Goal: Information Seeking & Learning: Understand process/instructions

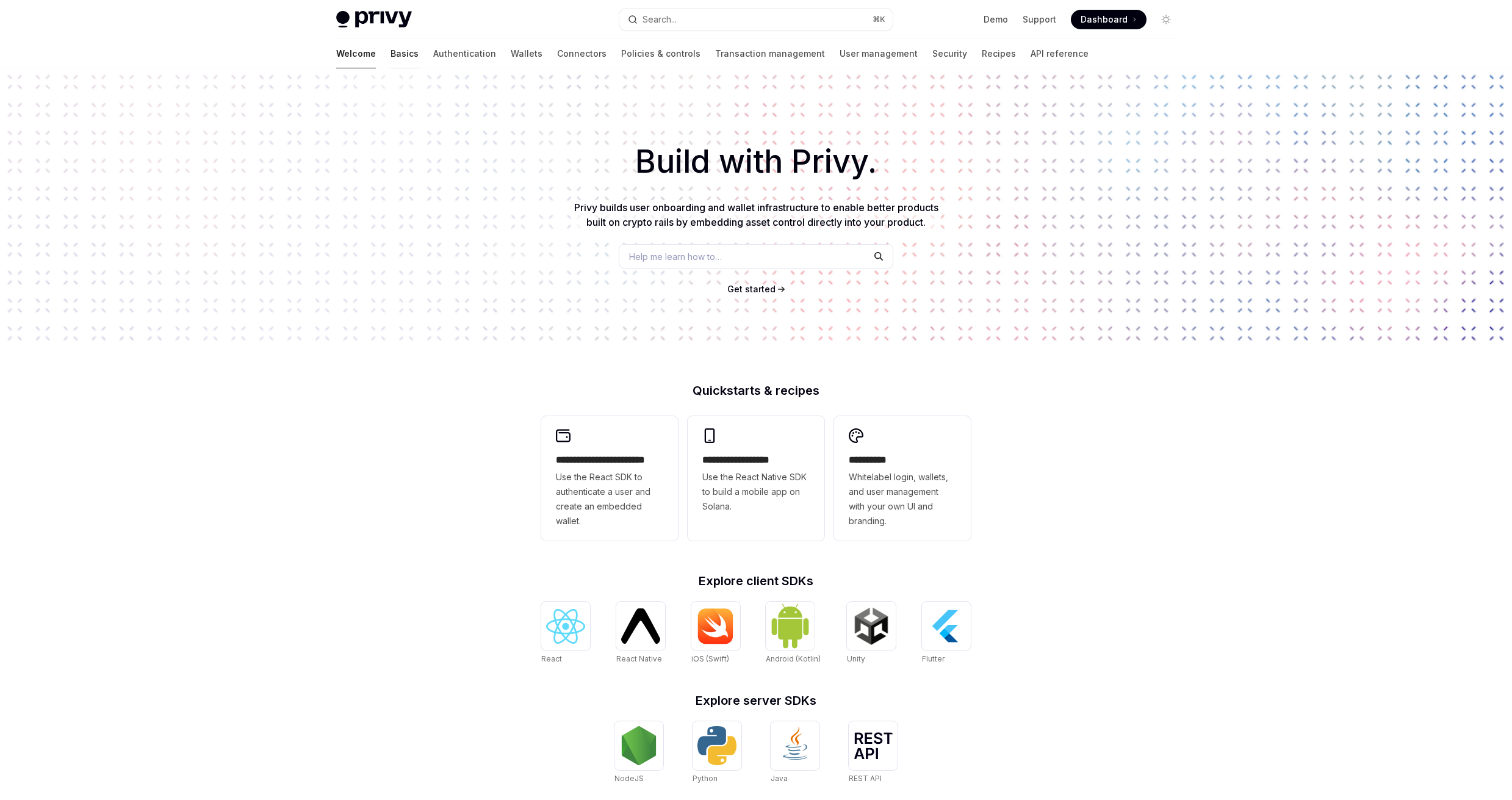
click at [391, 52] on link "Basics" at bounding box center [404, 54] width 28 height 29
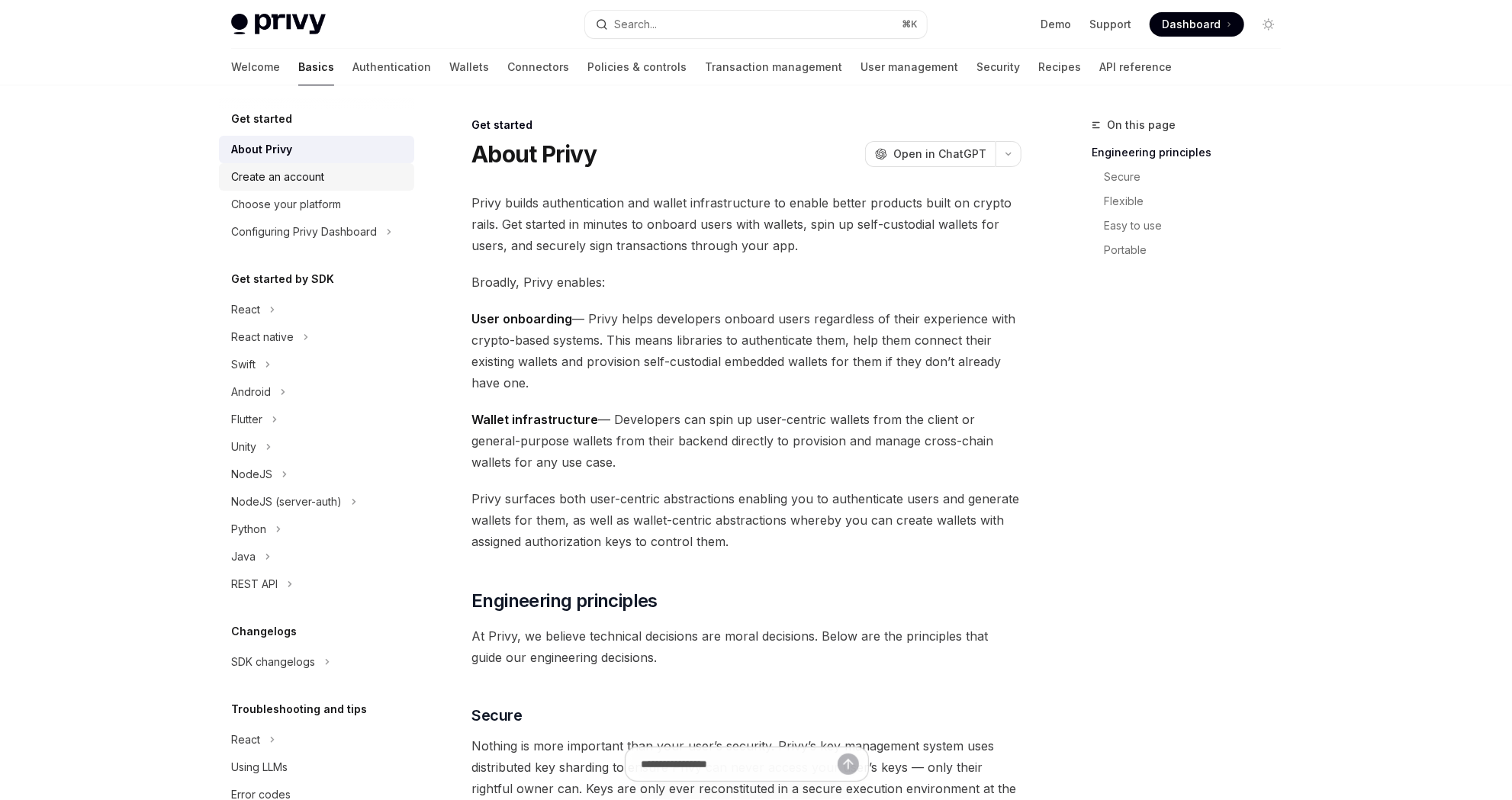
click at [279, 177] on div "Create an account" at bounding box center [277, 177] width 93 height 18
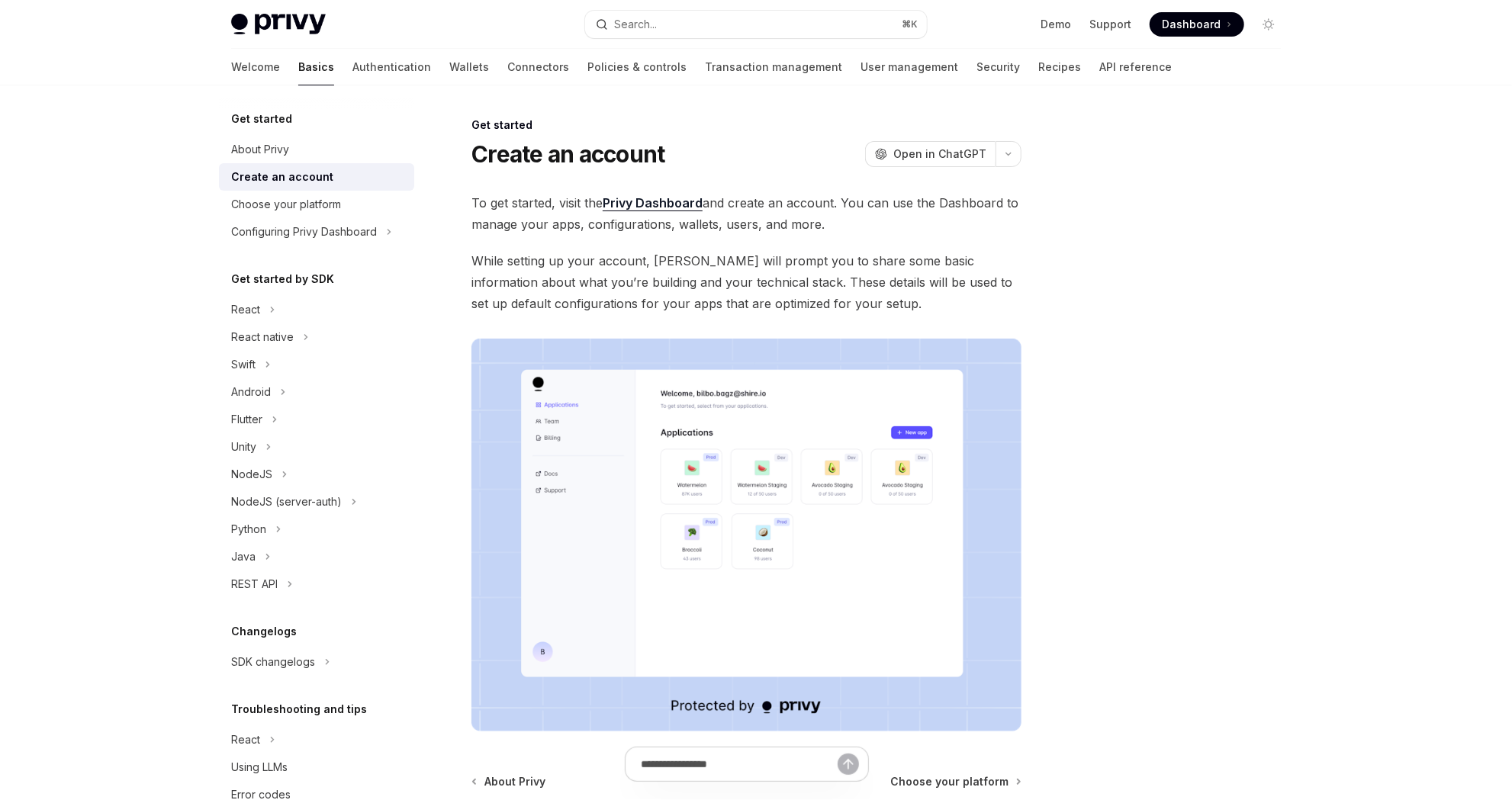
click at [994, 779] on div at bounding box center [746, 771] width 550 height 56
click at [991, 780] on div at bounding box center [746, 771] width 550 height 56
click at [930, 779] on div at bounding box center [746, 771] width 550 height 56
click at [331, 201] on div "Choose your platform" at bounding box center [286, 204] width 110 height 18
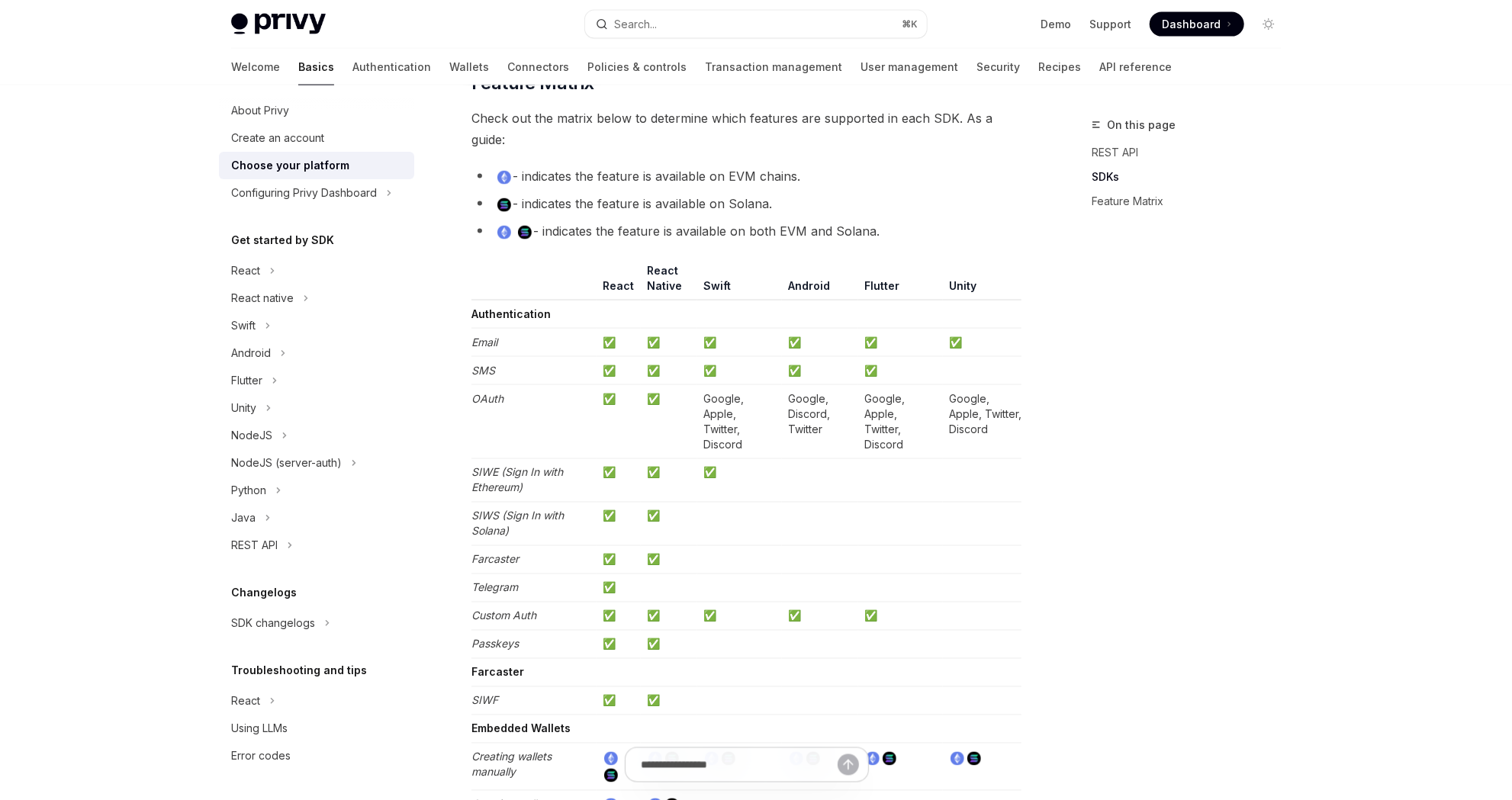
scroll to position [1173, 0]
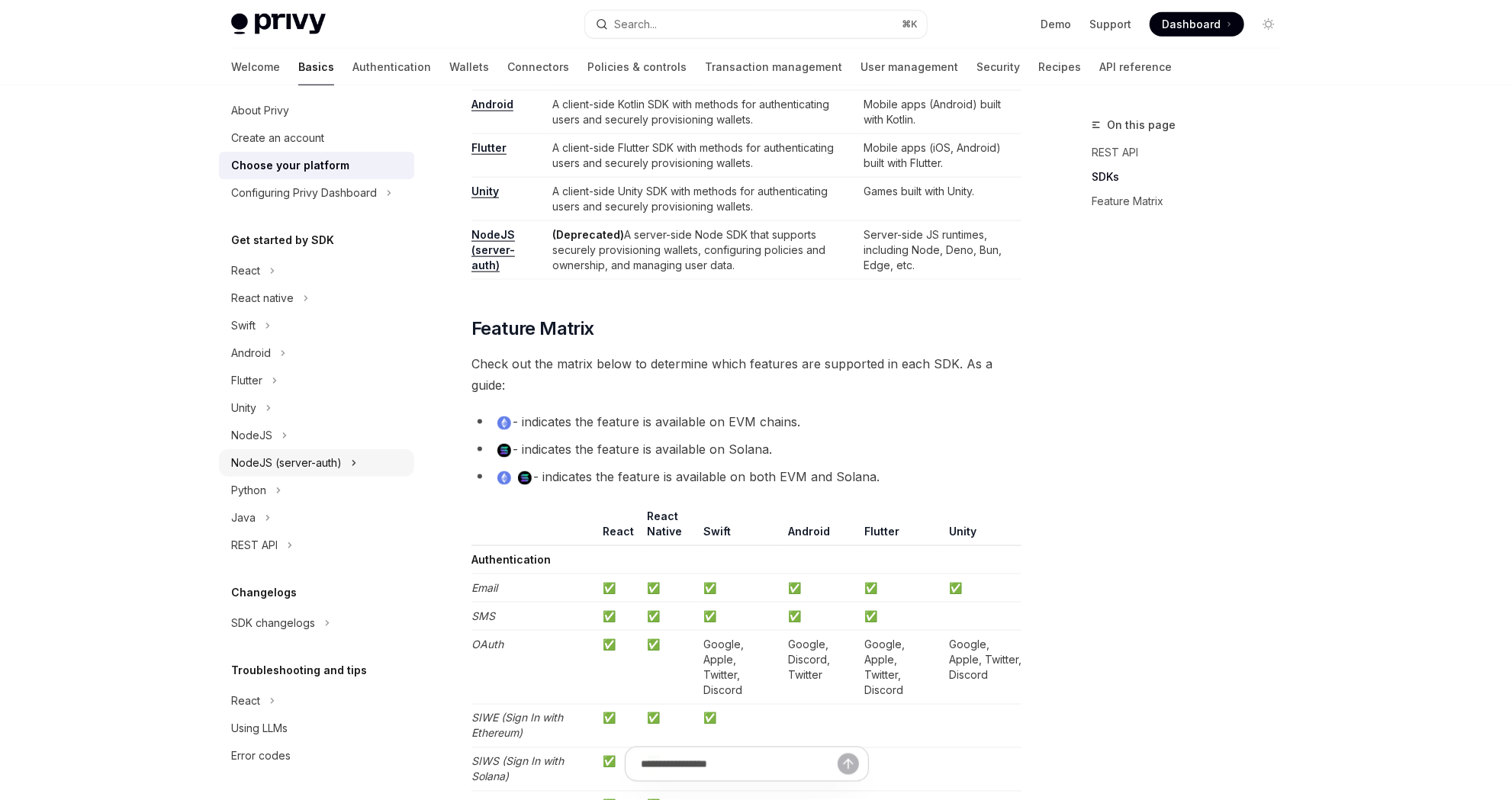
click at [345, 462] on div "NodeJS (server-auth)" at bounding box center [316, 463] width 195 height 27
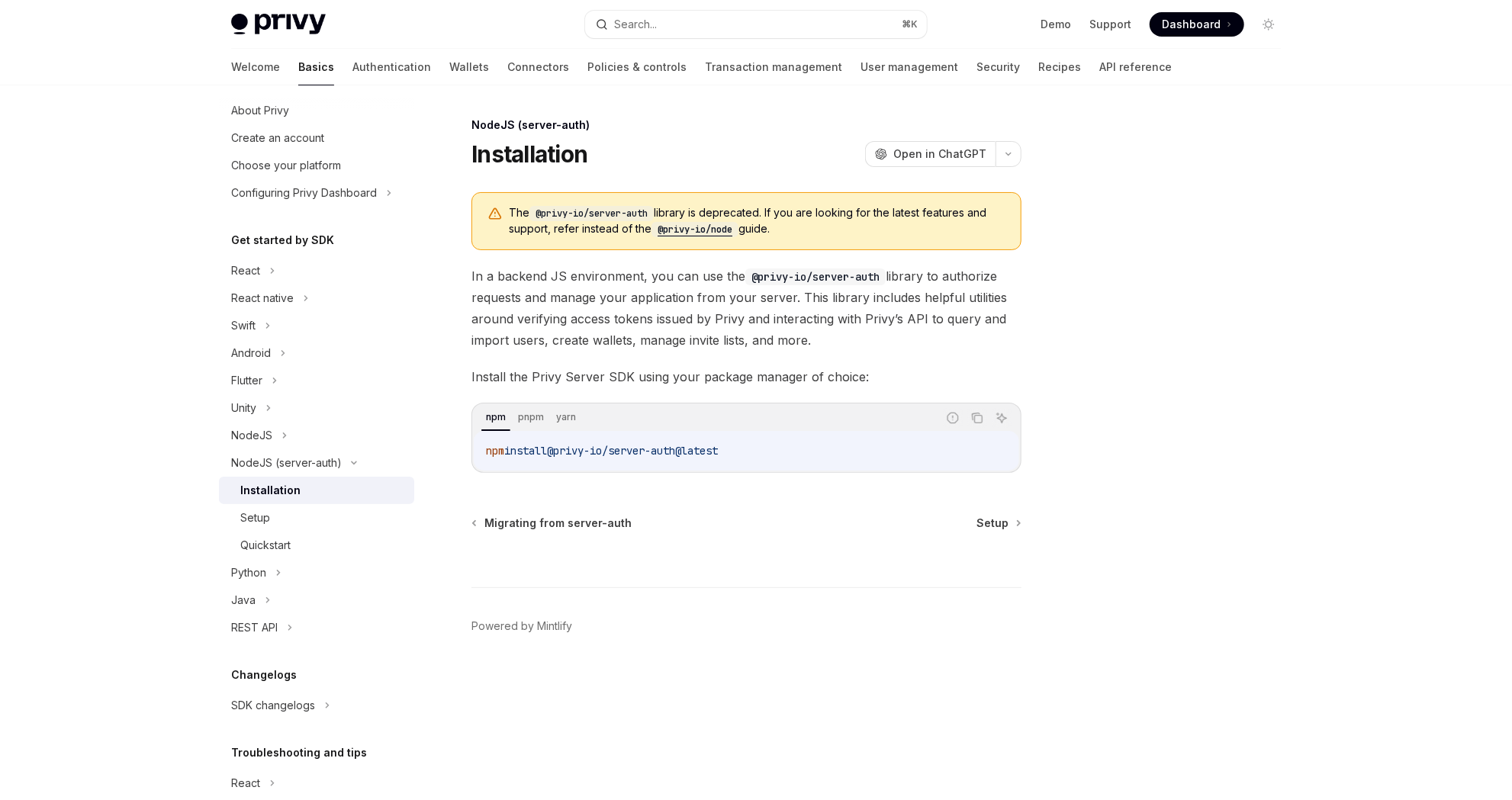
click at [701, 229] on code "@privy-io/node" at bounding box center [695, 230] width 87 height 15
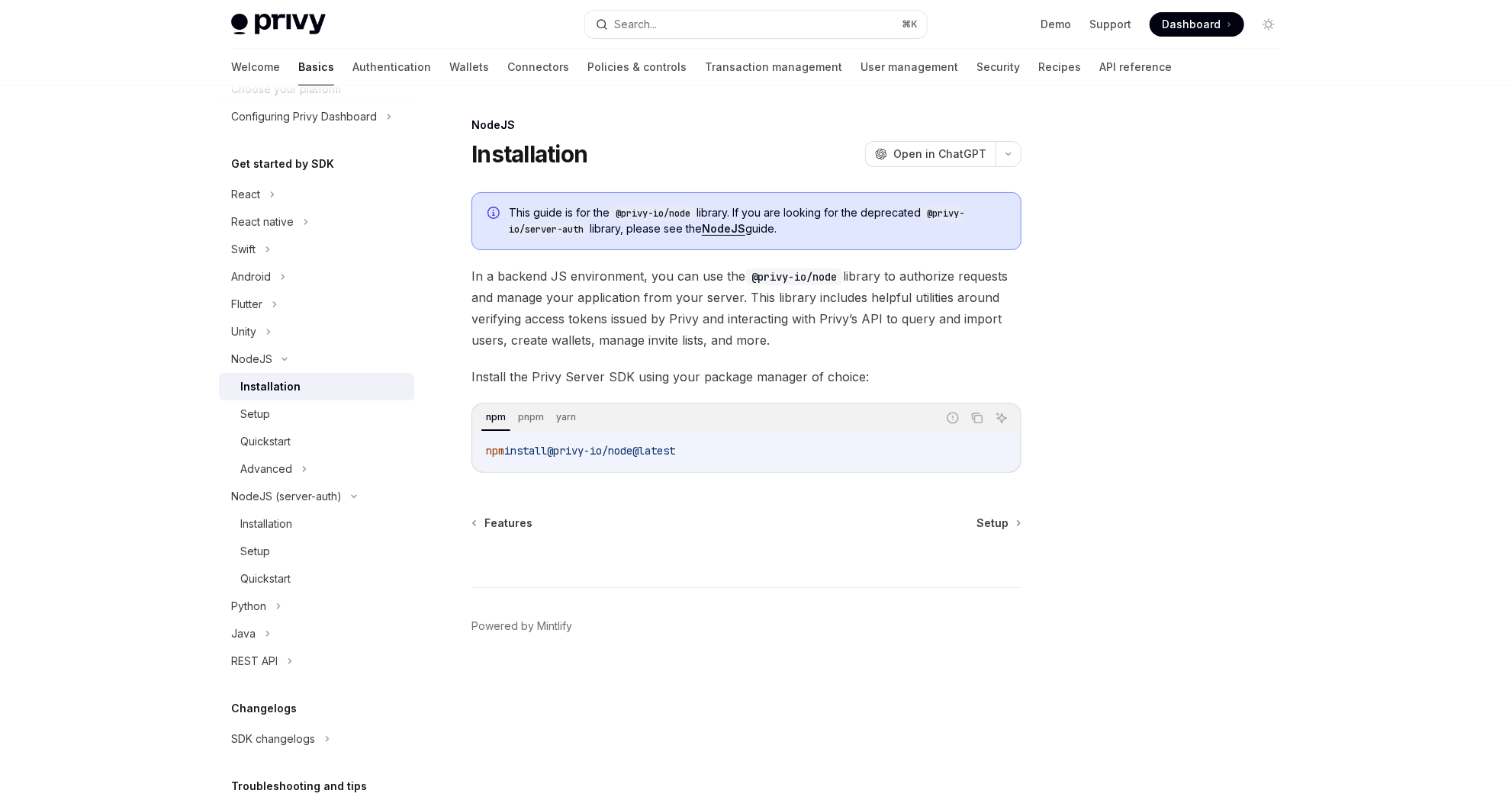
scroll to position [116, 0]
click at [266, 664] on div "REST API" at bounding box center [254, 660] width 46 height 18
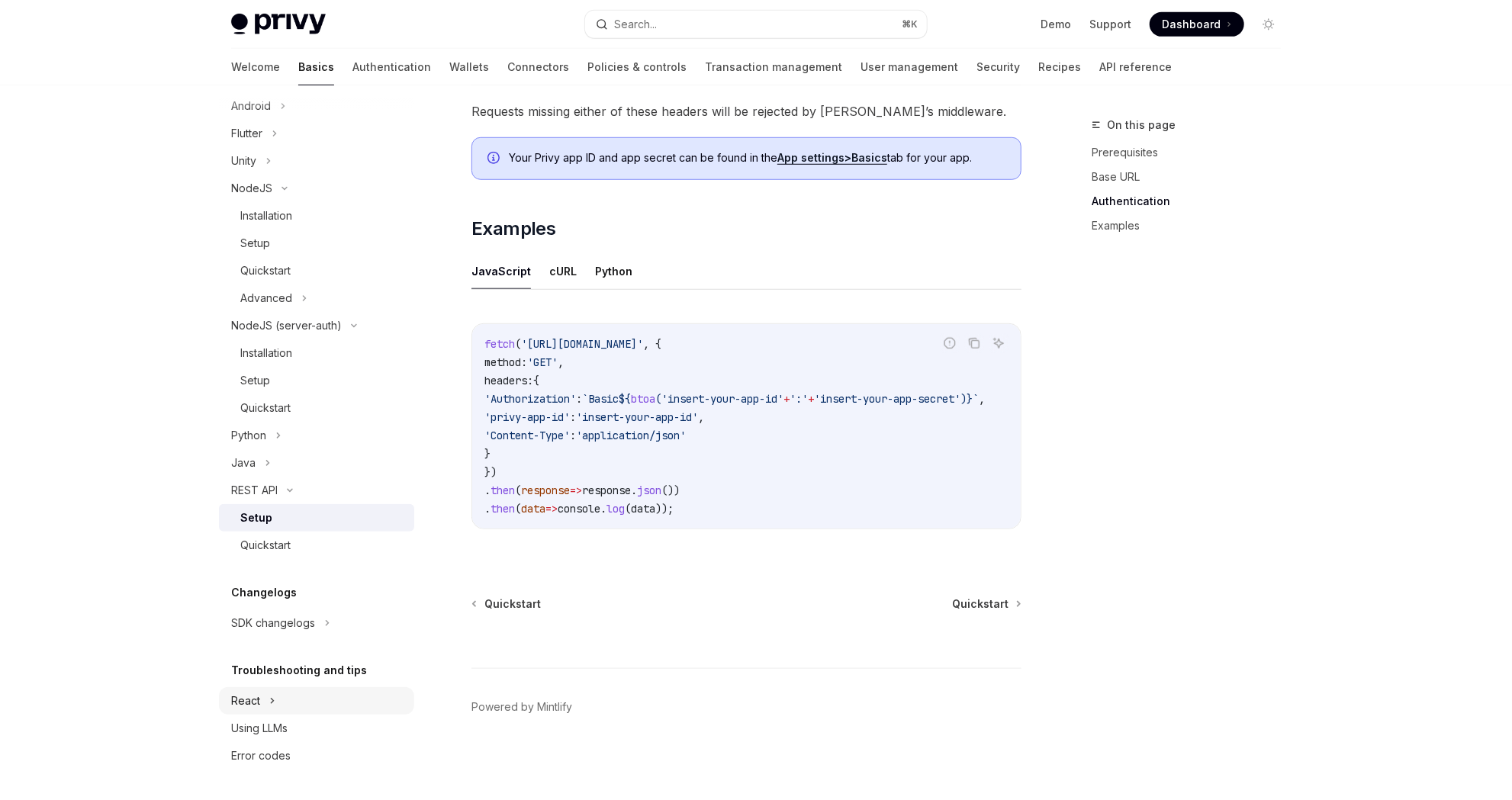
scroll to position [671, 0]
click at [281, 725] on div "Using LLMs" at bounding box center [259, 728] width 56 height 18
type textarea "*"
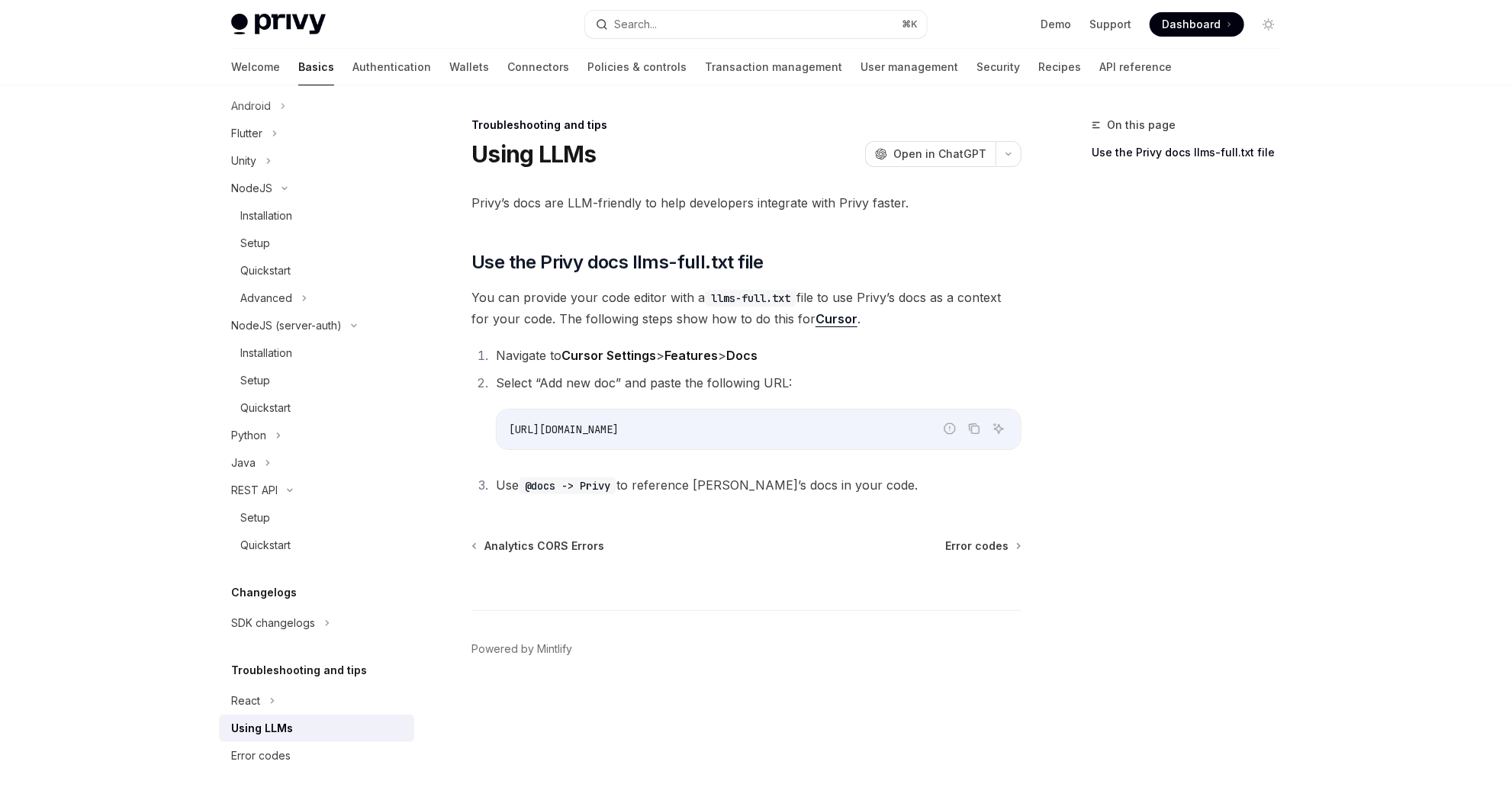
click at [1069, 744] on div "On this page Use the Privy docs llms-full.txt file" at bounding box center [1178, 458] width 232 height 684
click at [974, 428] on icon "Copy the contents from the code block" at bounding box center [974, 428] width 13 height 13
click at [974, 427] on icon "Copy the contents from the code block" at bounding box center [974, 428] width 13 height 13
click at [975, 426] on icon "Copy the contents from the code block" at bounding box center [974, 428] width 13 height 13
click at [964, 418] on button "Copy the contents from the code block" at bounding box center [974, 428] width 20 height 20
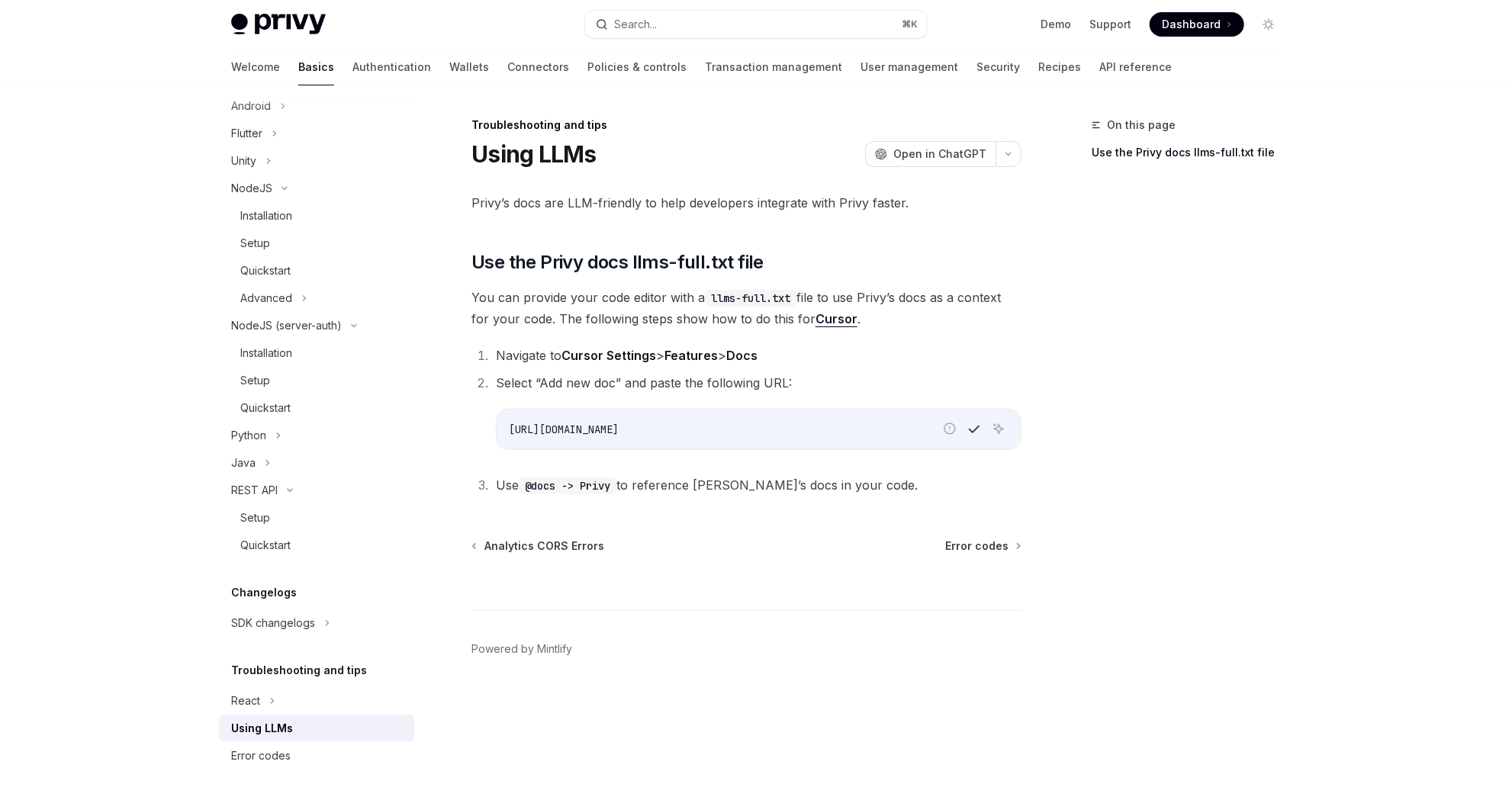
click at [964, 418] on button "Copy the contents from the code block" at bounding box center [974, 428] width 20 height 20
